Goal: Navigation & Orientation: Understand site structure

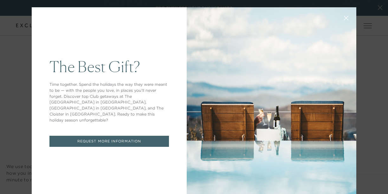
drag, startPoint x: 386, startPoint y: 12, endPoint x: 384, endPoint y: 58, distance: 45.7
click at [344, 22] on button at bounding box center [346, 17] width 15 height 15
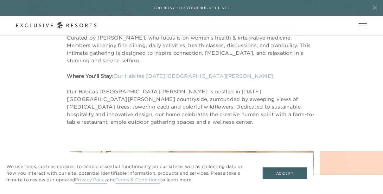
scroll to position [2722, 0]
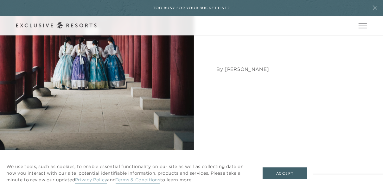
scroll to position [164, 0]
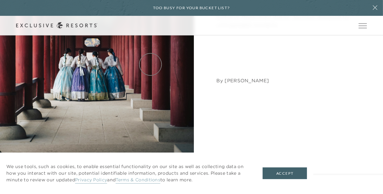
click at [0, 0] on link "Residence Collection" at bounding box center [0, 0] width 0 height 0
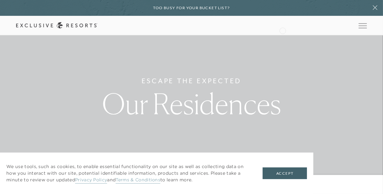
click at [283, 30] on div "Schedule a Meeting Get Started Visit home page Member Login Schedule a Meeting …" at bounding box center [191, 26] width 383 height 20
click at [274, 17] on div "Schedule a Meeting Get Started Visit home page Member Login Schedule a Meeting …" at bounding box center [191, 26] width 383 height 20
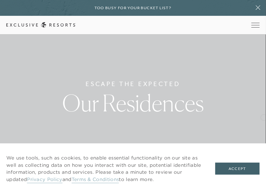
click at [264, 117] on div "Escape The Expected Our Residences" at bounding box center [133, 97] width 266 height 194
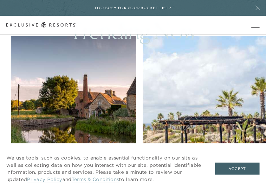
scroll to position [286, 0]
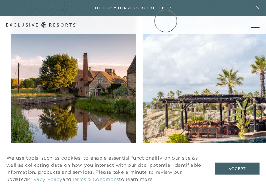
click at [0, 0] on link "Community" at bounding box center [0, 0] width 0 height 0
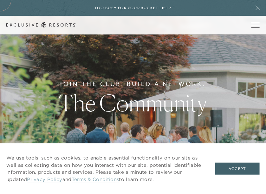
click at [166, 22] on header "Skip to main content Too busy for your bucket list? Not a bucket list. A bluepr…" at bounding box center [133, 17] width 266 height 35
click at [0, 0] on link "The Collection" at bounding box center [0, 0] width 0 height 0
click at [0, 0] on link "Membership" at bounding box center [0, 0] width 0 height 0
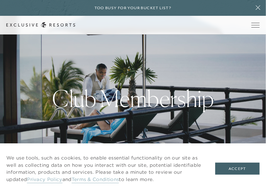
click at [0, 0] on link "Membership" at bounding box center [0, 0] width 0 height 0
click at [0, 0] on link "Community" at bounding box center [0, 0] width 0 height 0
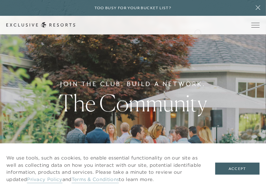
click at [198, 32] on div "Schedule a Meeting Get Started Visit home page Member Login Schedule a Meeting …" at bounding box center [133, 25] width 266 height 19
